Goal: Task Accomplishment & Management: Manage account settings

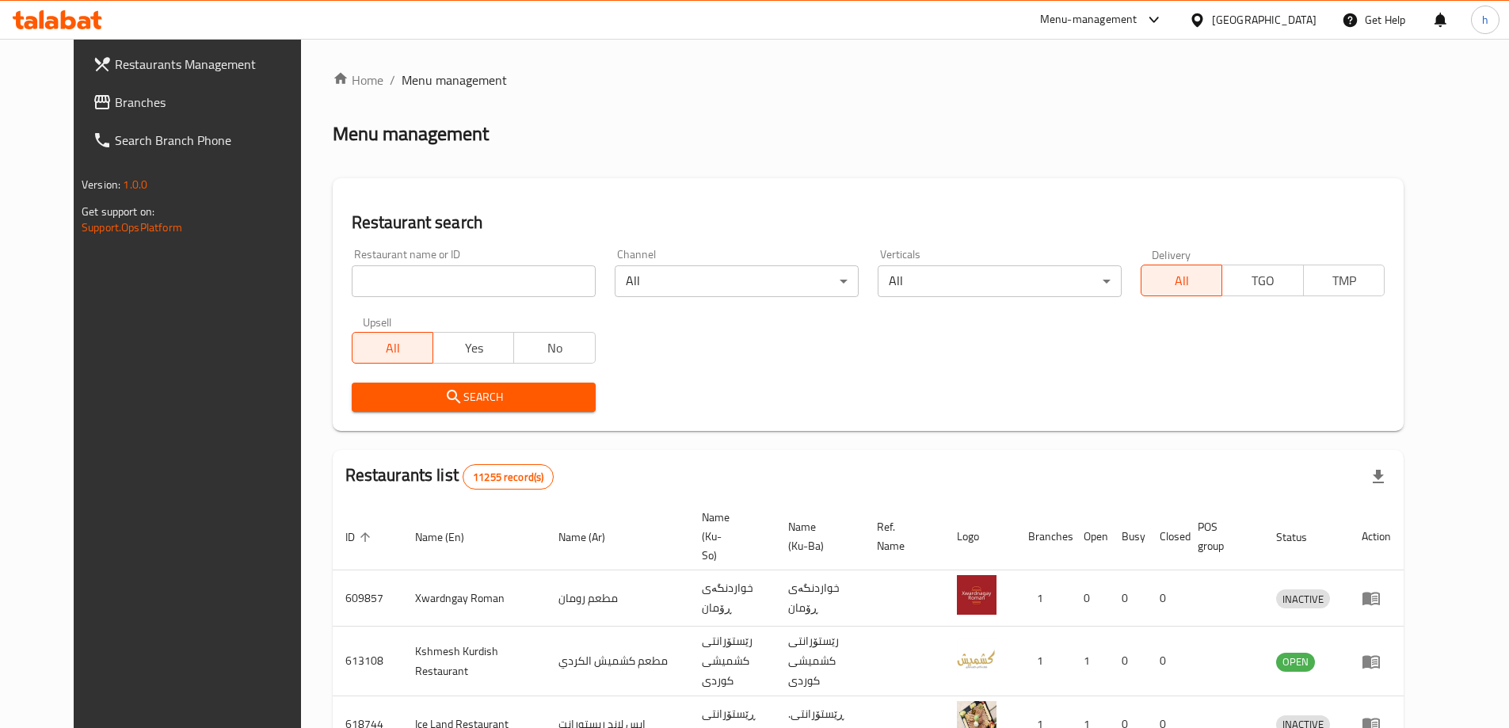
click at [384, 291] on input "search" at bounding box center [474, 281] width 244 height 32
click at [93, 97] on icon at bounding box center [102, 102] width 19 height 19
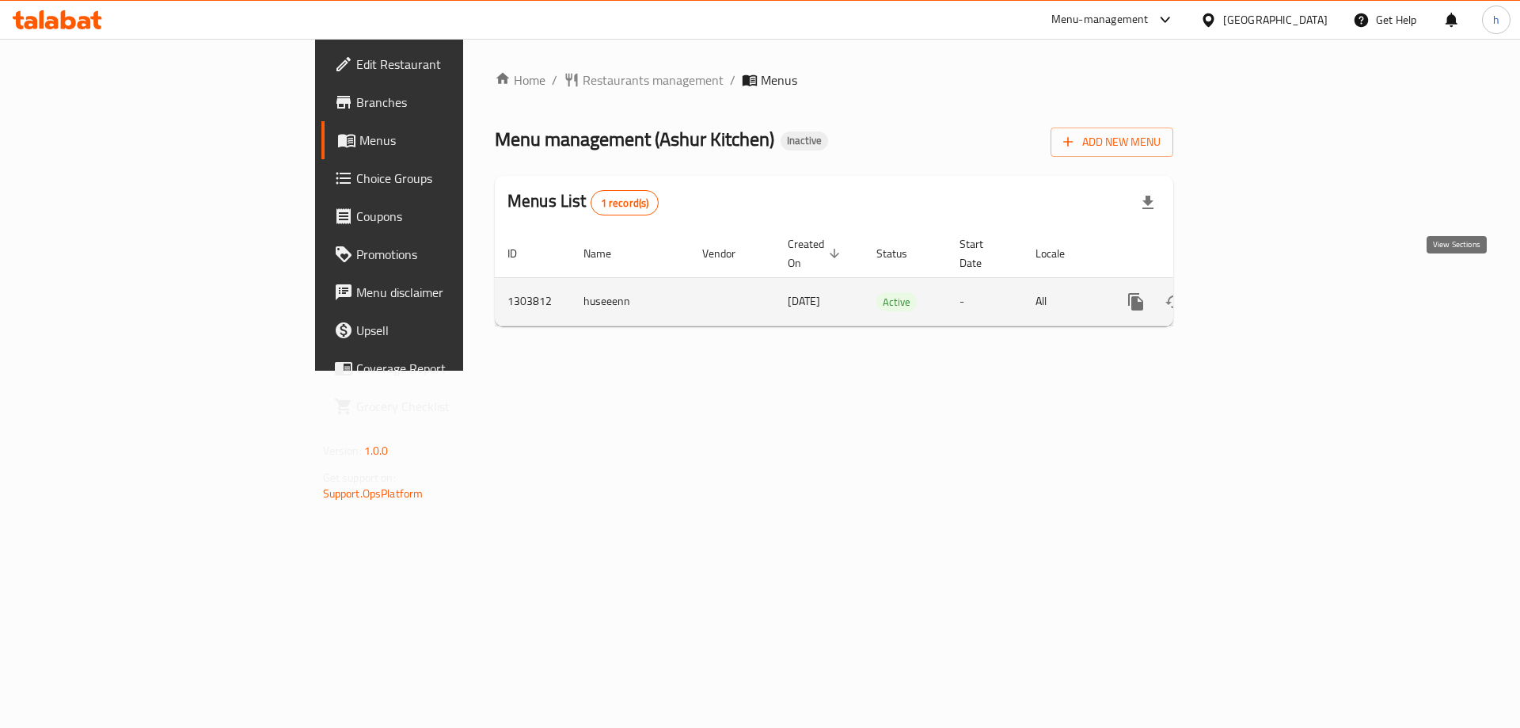
click at [1260, 292] on icon "enhanced table" at bounding box center [1250, 301] width 19 height 19
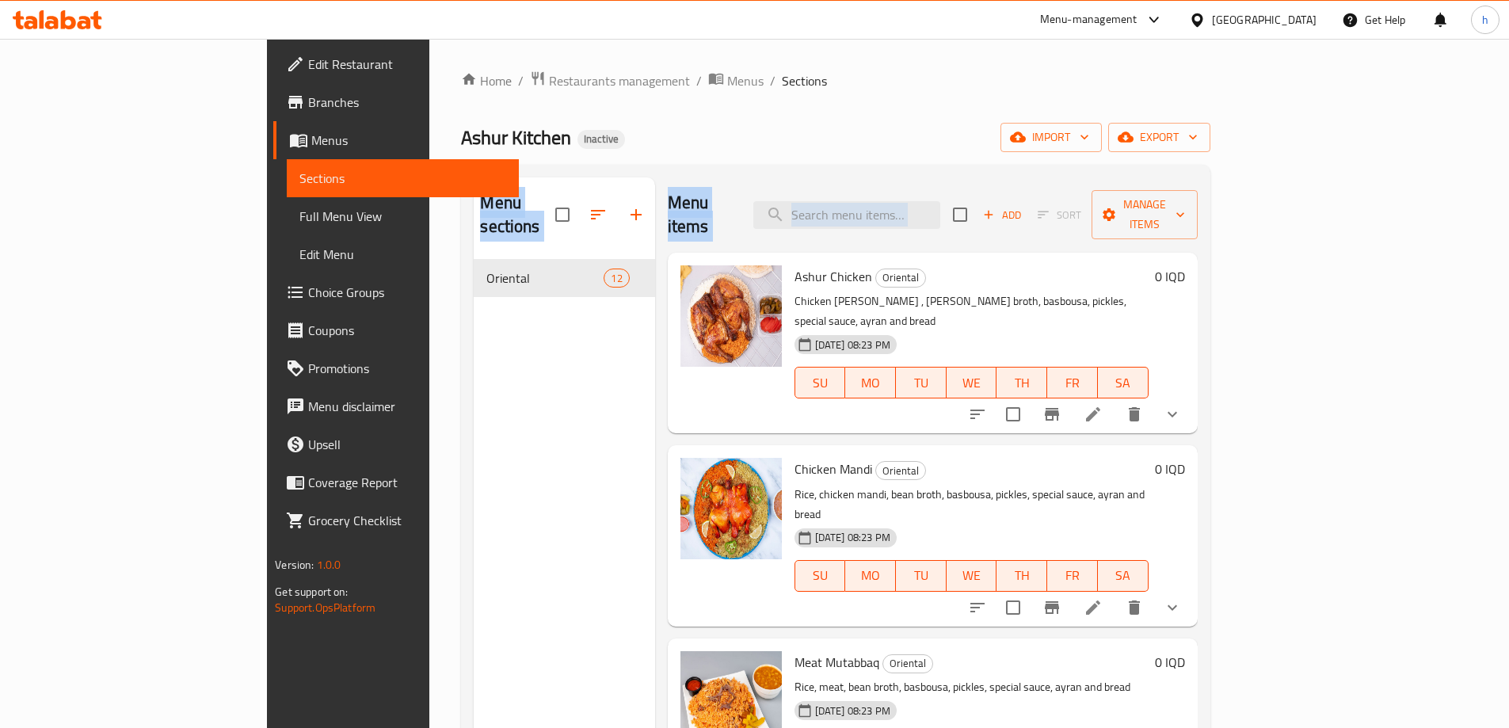
drag, startPoint x: 1505, startPoint y: 143, endPoint x: 1514, endPoint y: 168, distance: 26.8
click at [1509, 168] on html "​ Menu-management [GEOGRAPHIC_DATA] Get Help h Edit Restaurant Branches Menus S…" at bounding box center [754, 364] width 1509 height 728
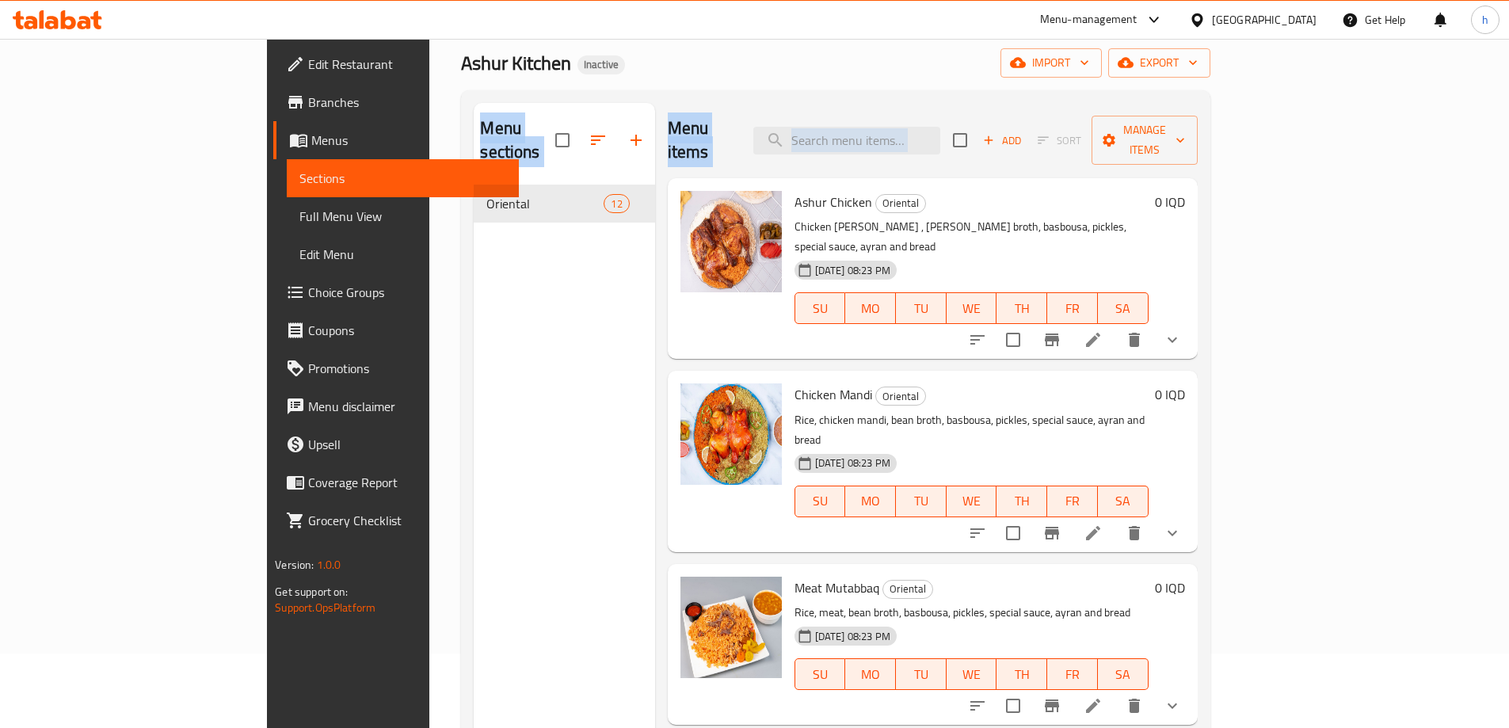
scroll to position [31, 0]
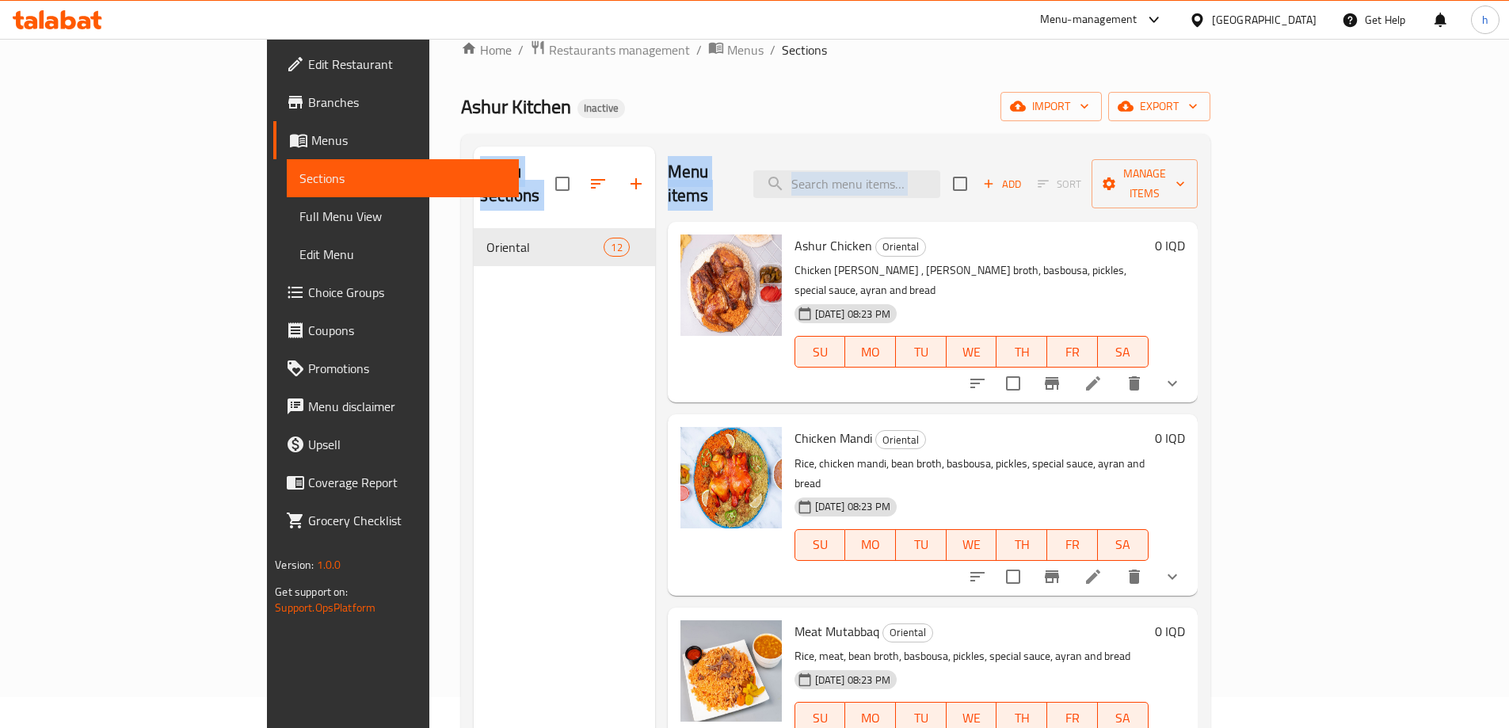
click at [474, 295] on div "Menu sections Oriental 12" at bounding box center [564, 510] width 181 height 728
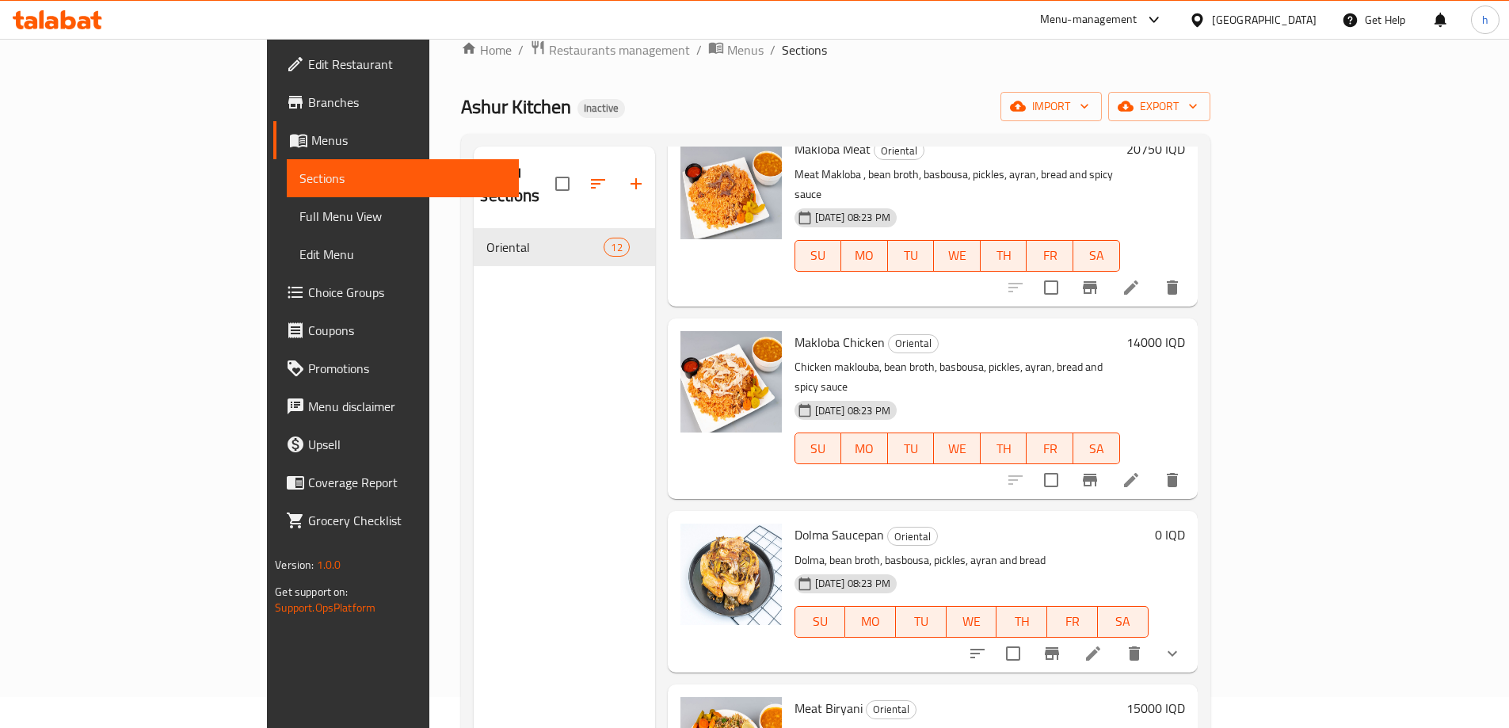
scroll to position [1033, 0]
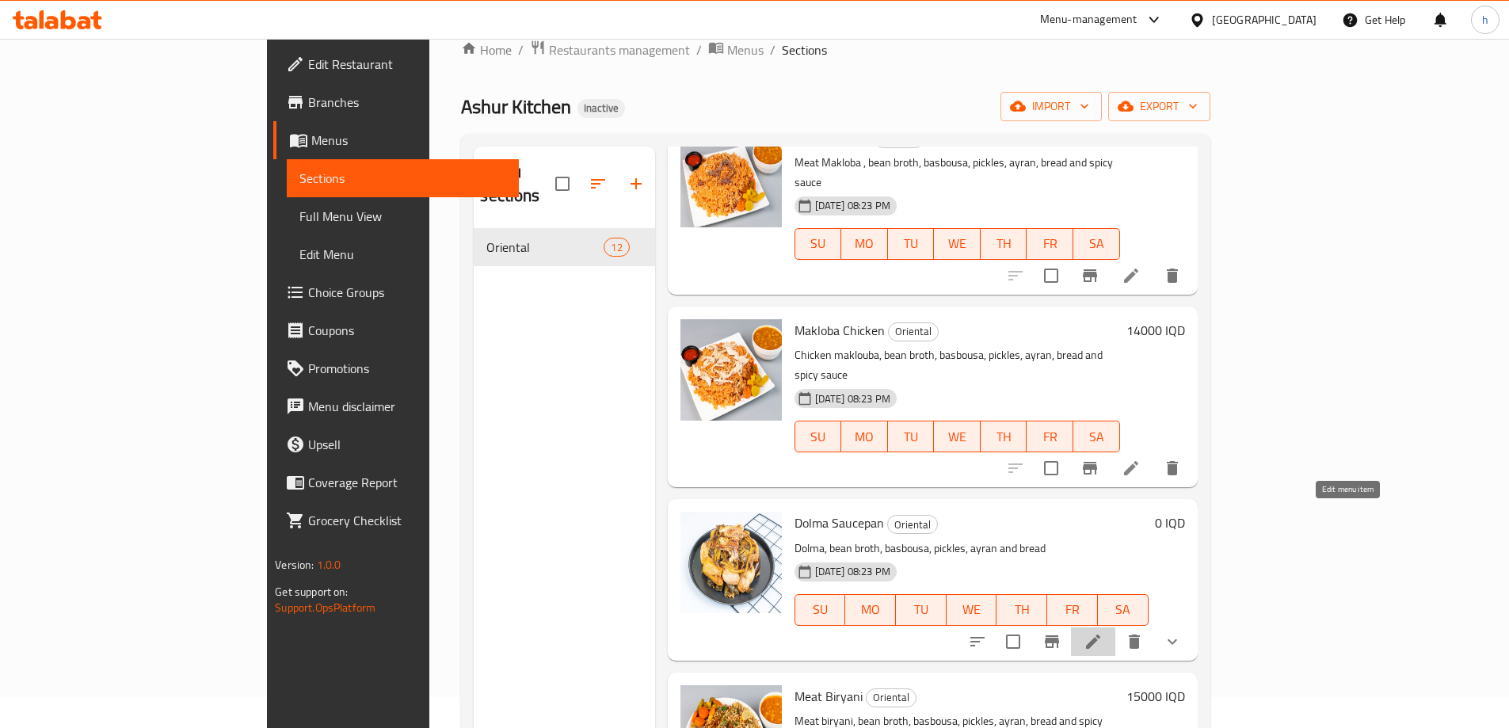
click at [1102, 632] on icon at bounding box center [1092, 641] width 19 height 19
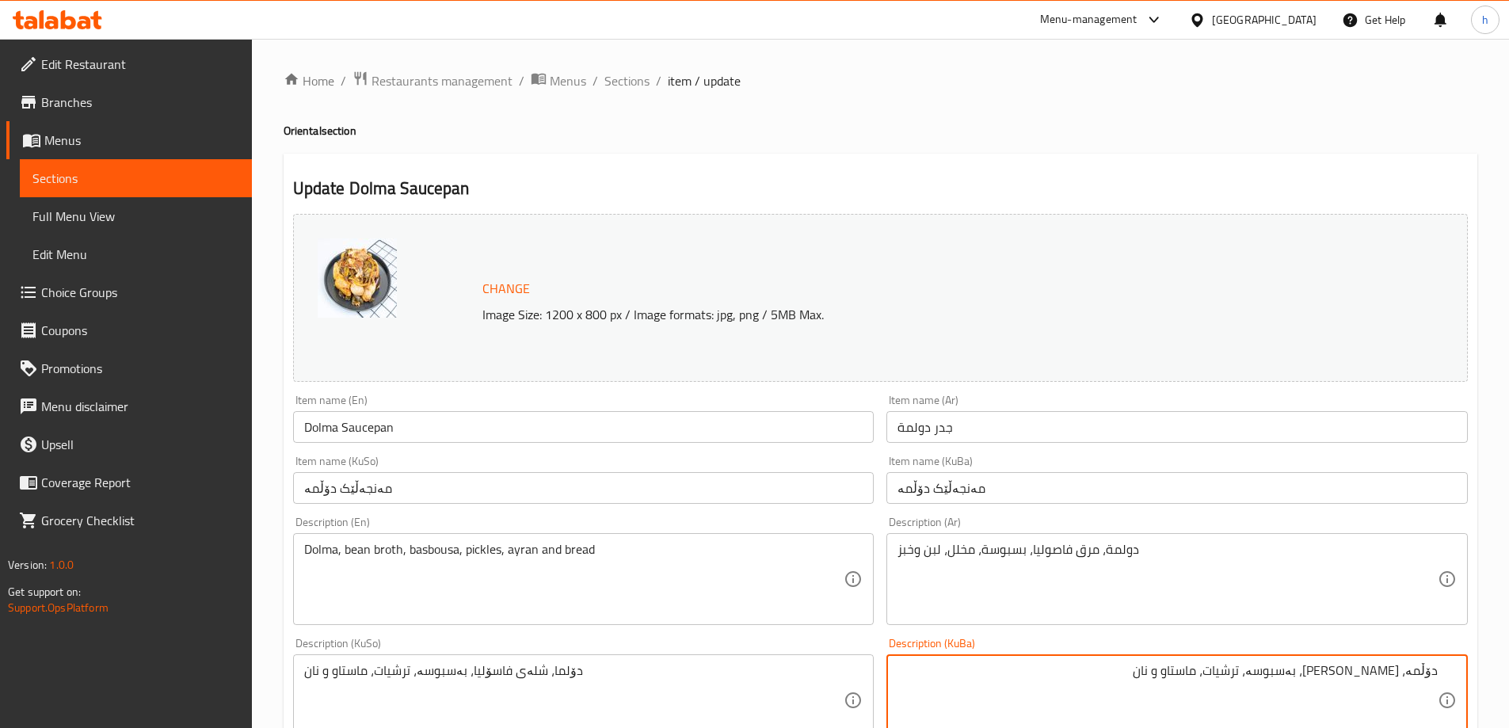
type textarea "دۆڵمە، [PERSON_NAME]، بەسبوسە، ترشیات، ماستاو و نان"
click at [1423, 661] on div "دۆڵمە، شلەی فاسۆلیا، بەسبوسە، ترشیات، [GEOGRAPHIC_DATA] و نان Description (KuBa)" at bounding box center [1176, 700] width 581 height 92
click at [1423, 674] on textarea "دۆڵمە، [PERSON_NAME]، بەسبوسە، ترشیات، ماستاو و نان" at bounding box center [1167, 700] width 540 height 75
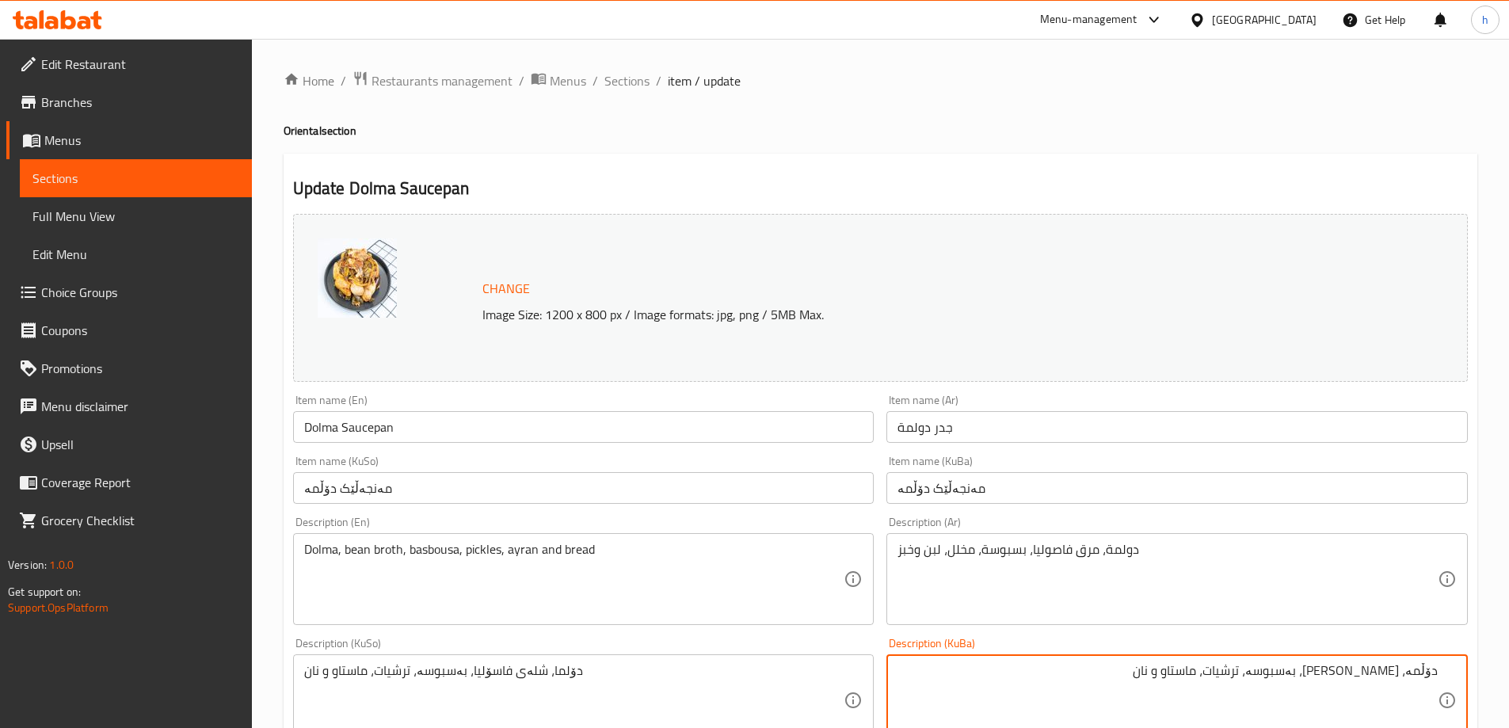
click at [1280, 667] on textarea "دۆڵمە، [PERSON_NAME]، بەسبوسە، ترشیات، ماستاو و نان" at bounding box center [1167, 700] width 540 height 75
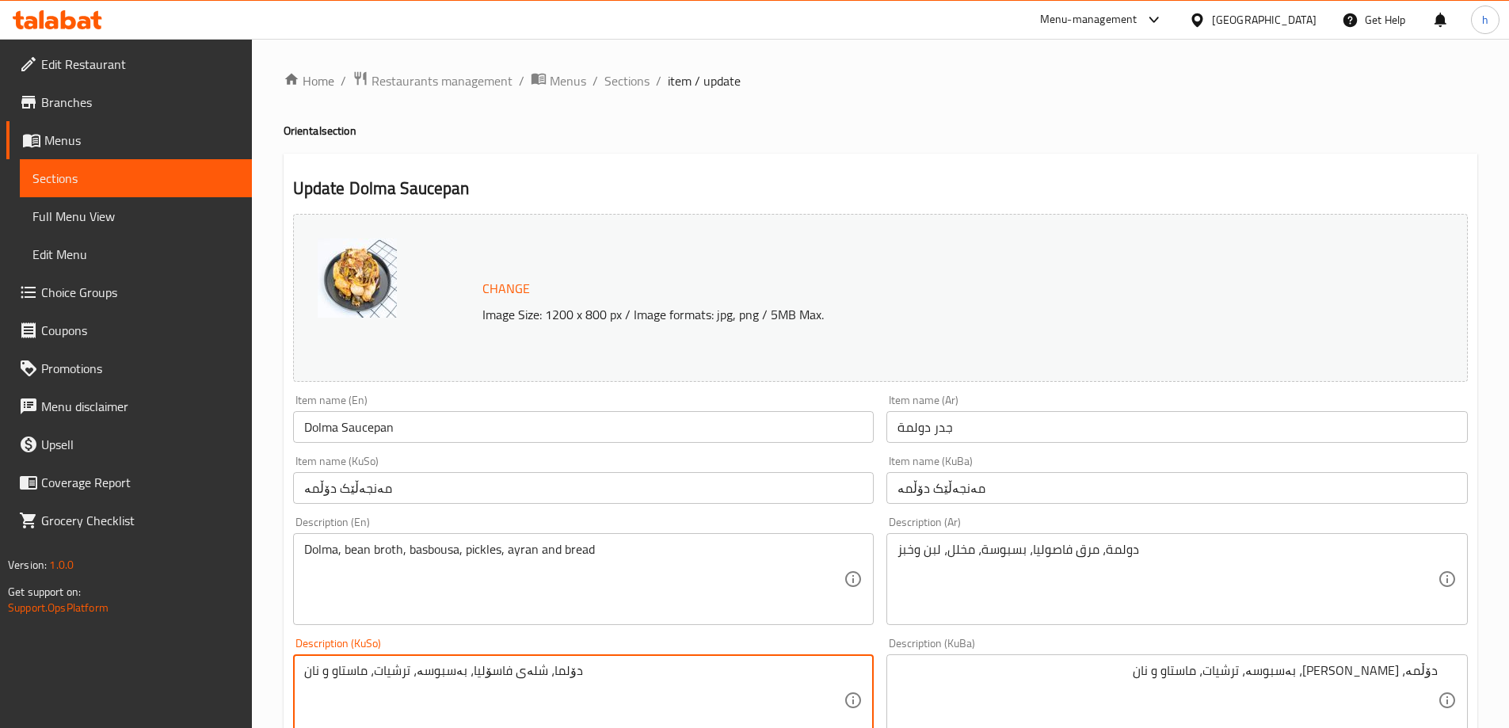
click at [439, 683] on textarea "دۆلما، شلەی فاسۆلیا، بەسبوسە، ترشیات، ماستاو و نان" at bounding box center [574, 700] width 540 height 75
paste textarea "ڵمە"
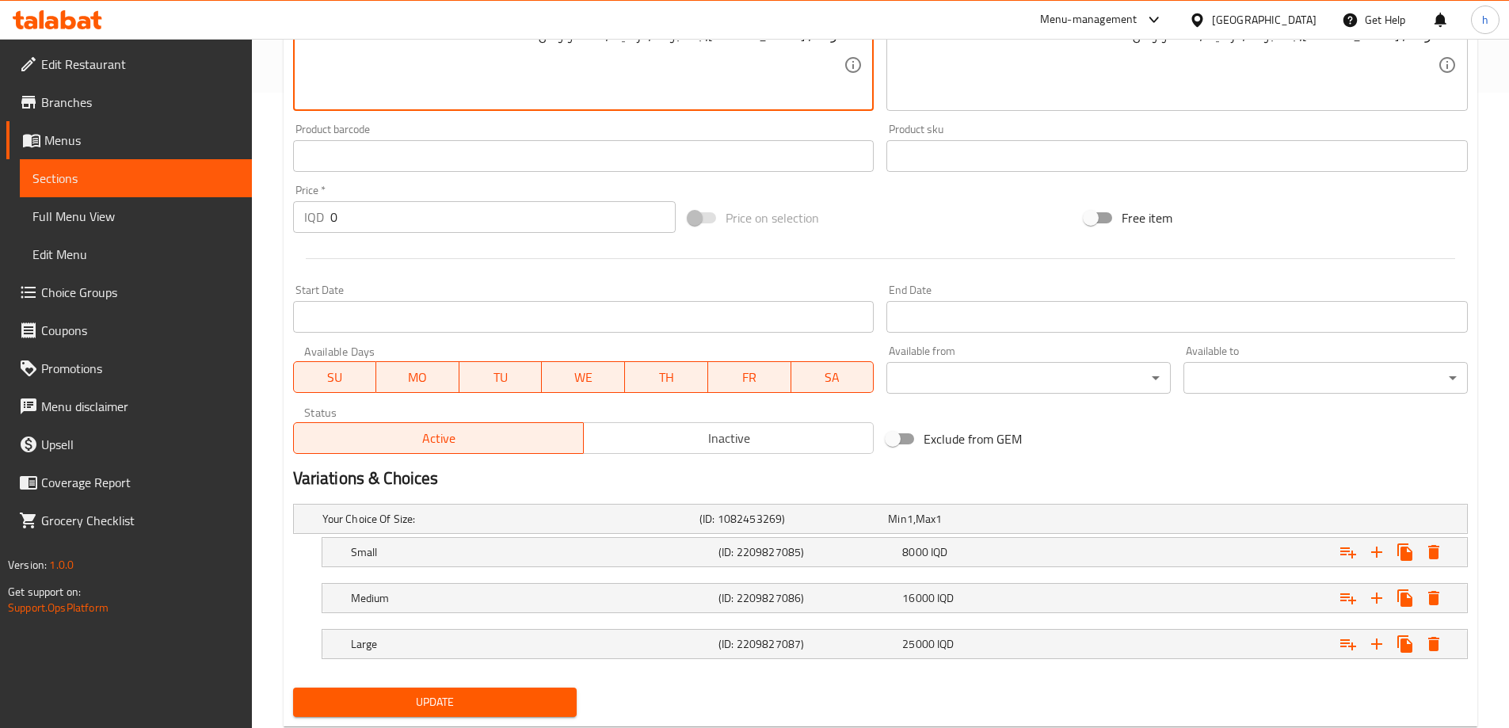
scroll to position [678, 0]
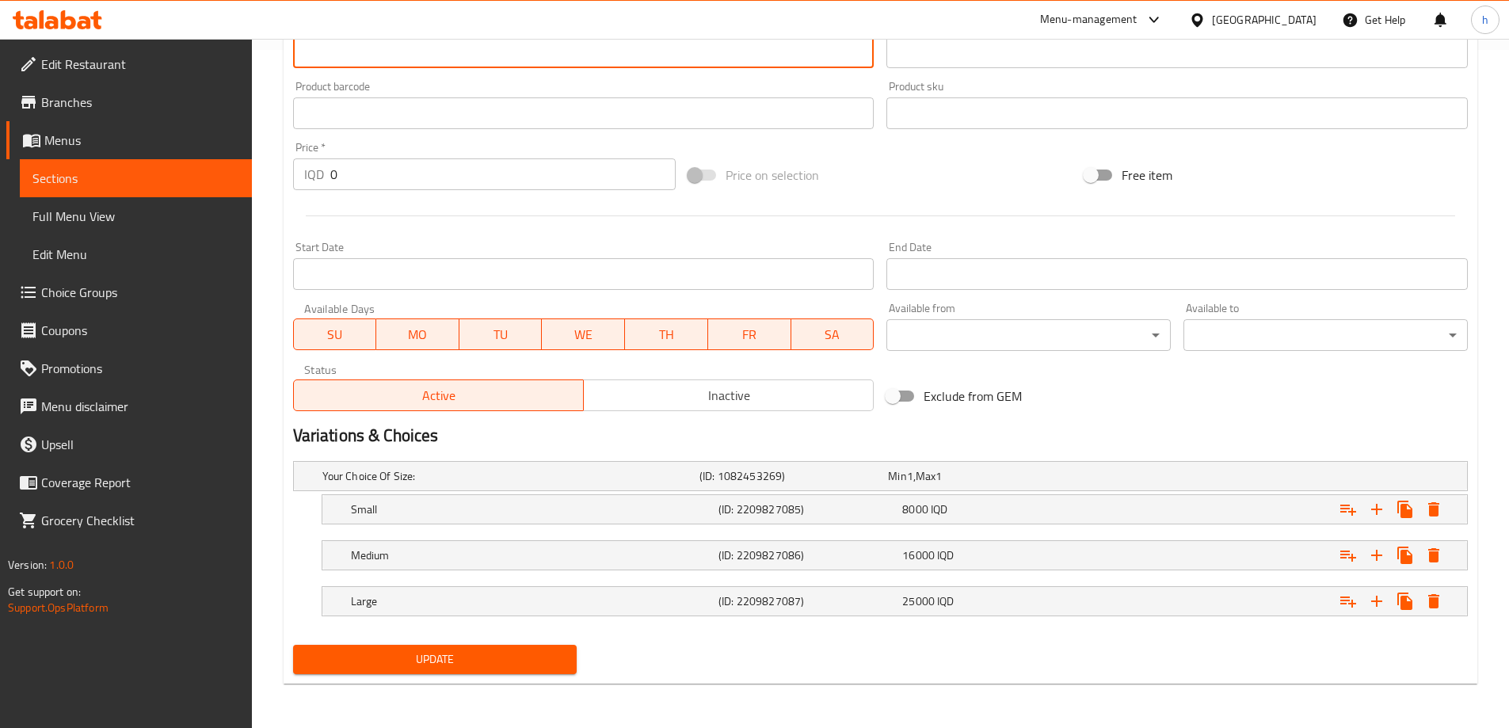
type textarea "دۆڵمە، [PERSON_NAME]، بەسبوسە، ترشیات، ماستاو و نان"
click at [561, 657] on span "Update" at bounding box center [435, 659] width 259 height 20
